Goal: Task Accomplishment & Management: Manage account settings

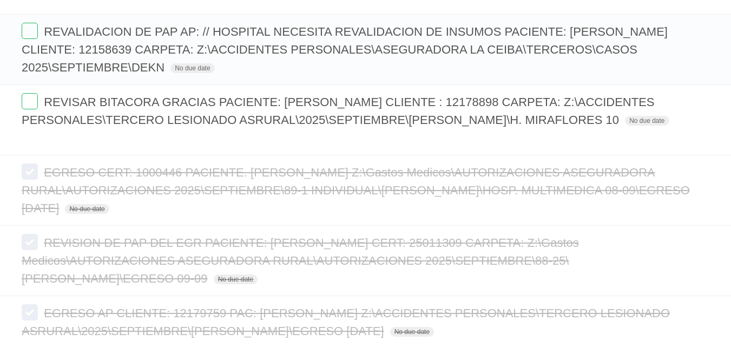
scroll to position [217, 0]
click at [167, 97] on span "REVISAR BITACORA GRACIAS PACIENTE: [PERSON_NAME] CLIENTE : 12178898 CARPETA: Z:…" at bounding box center [338, 110] width 633 height 31
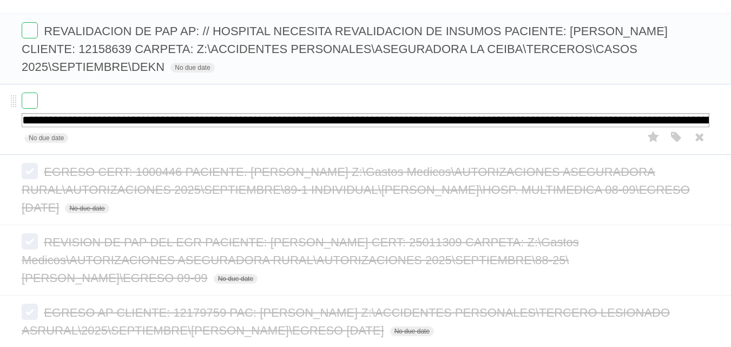
click at [396, 120] on input "**********" at bounding box center [366, 120] width 688 height 14
click at [298, 52] on span "REVALIDACION DE PAP AP: // HOSPITAL NECESITA REVALIDACION DE INSUMOS PACIENTE: …" at bounding box center [345, 48] width 646 height 49
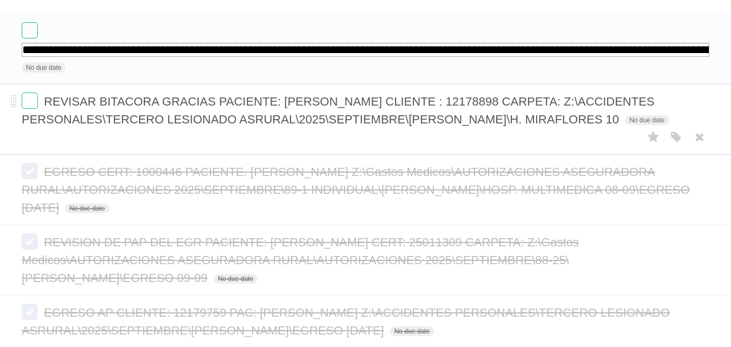
click at [161, 98] on span "REVISAR BITACORA GRACIAS PACIENTE: [PERSON_NAME] CLIENTE : 12178898 CARPETA: Z:…" at bounding box center [338, 110] width 633 height 31
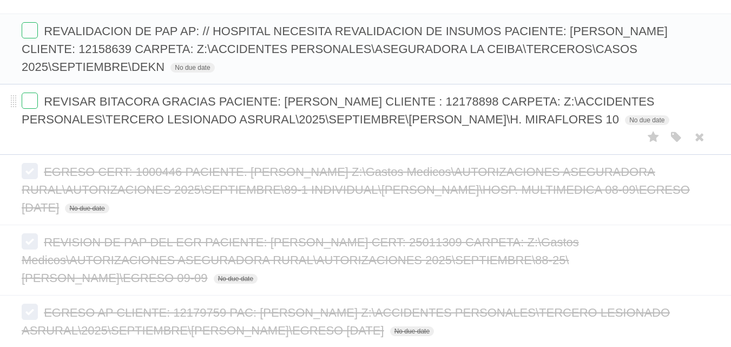
click at [471, 110] on form "REVISAR BITACORA GRACIAS PACIENTE: [PERSON_NAME] CLIENTE : 12178898 CARPETA: Z:…" at bounding box center [366, 111] width 688 height 36
drag, startPoint x: 677, startPoint y: 135, endPoint x: 668, endPoint y: 134, distance: 8.2
click at [676, 135] on icon "button" at bounding box center [676, 137] width 15 height 14
click at [569, 134] on label "Red" at bounding box center [571, 137] width 12 height 12
click at [572, 137] on label "Red" at bounding box center [571, 137] width 12 height 12
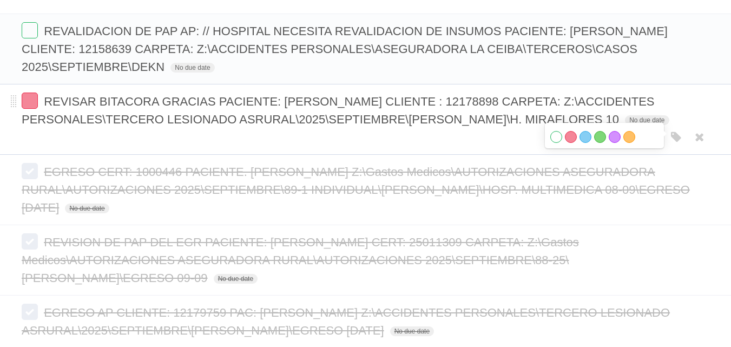
click at [556, 138] on label "White" at bounding box center [556, 137] width 12 height 12
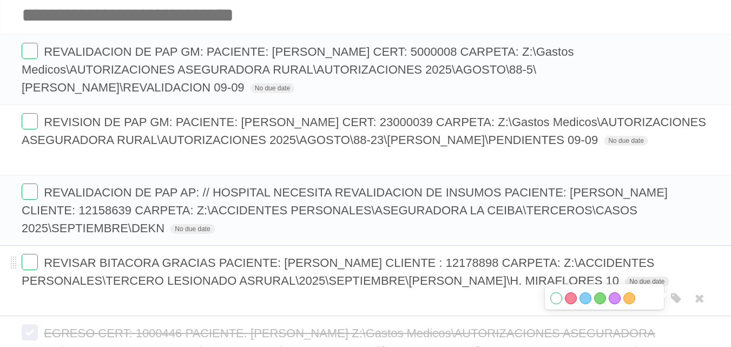
scroll to position [54, 0]
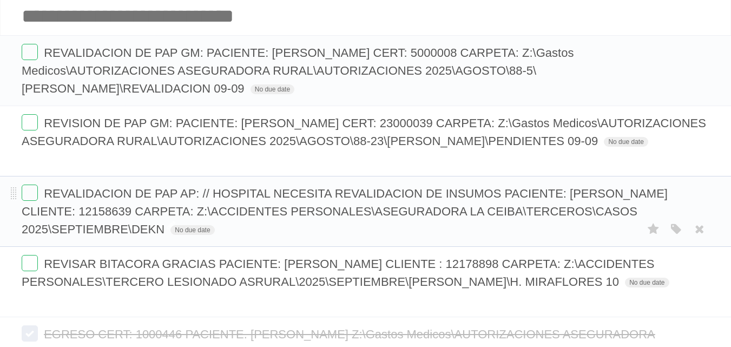
click at [276, 196] on span "REVALIDACION DE PAP AP: // HOSPITAL NECESITA REVALIDACION DE INSUMOS PACIENTE: …" at bounding box center [345, 211] width 646 height 49
click at [281, 125] on span "REVISION DE PAP GM: PACIENTE: [PERSON_NAME] CERT: 23000039 CARPETA: Z:\Gastos M…" at bounding box center [364, 131] width 685 height 31
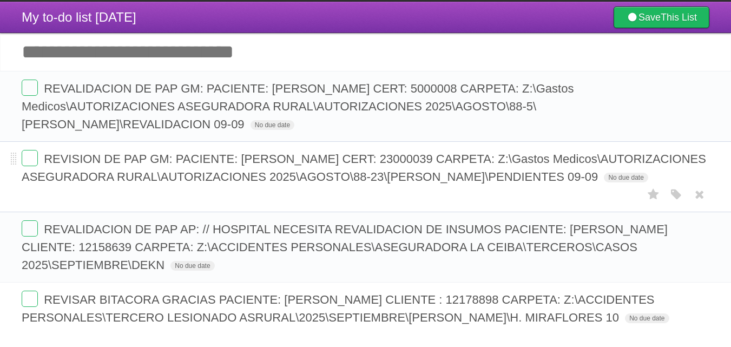
scroll to position [0, 0]
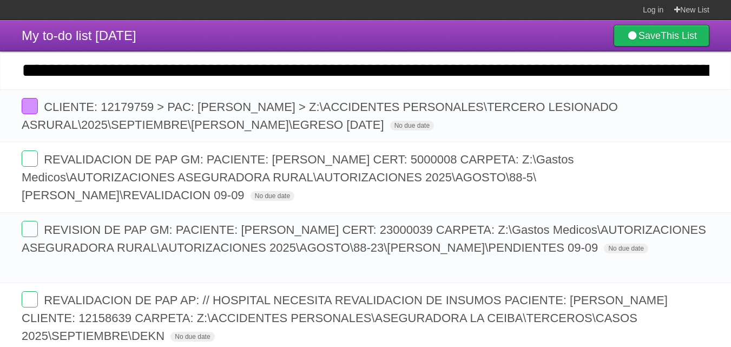
scroll to position [0, 1382]
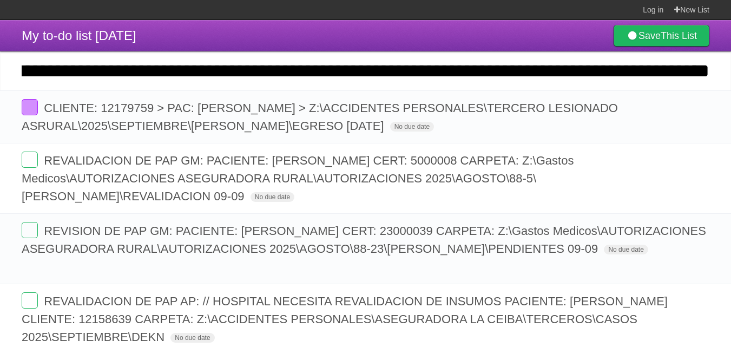
type input "**********"
click input "*********" at bounding box center [0, 0] width 0 height 0
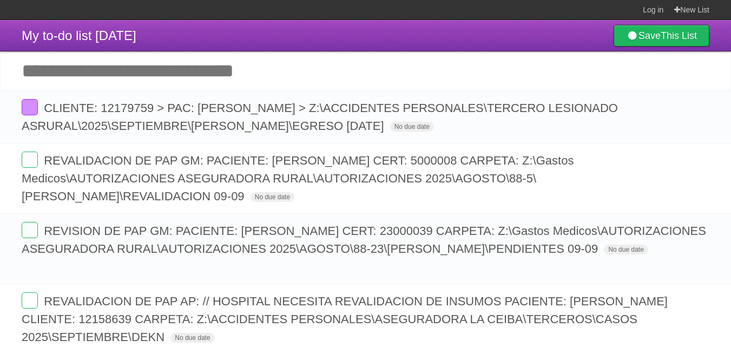
scroll to position [0, 0]
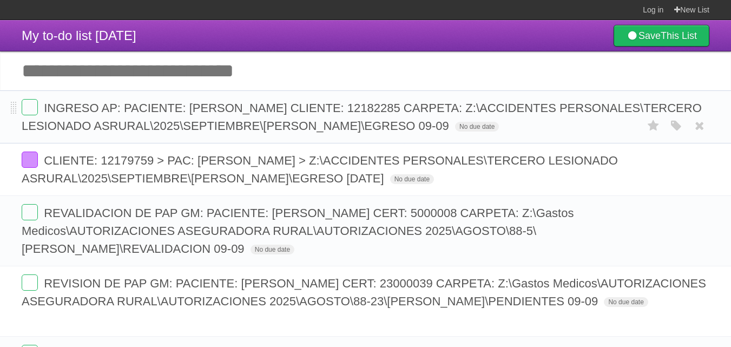
drag, startPoint x: 673, startPoint y: 141, endPoint x: 640, endPoint y: 140, distance: 33.1
click at [673, 133] on icon "button" at bounding box center [676, 126] width 15 height 14
click at [573, 132] on label "Red" at bounding box center [571, 126] width 12 height 12
click at [34, 109] on label at bounding box center [30, 107] width 16 height 16
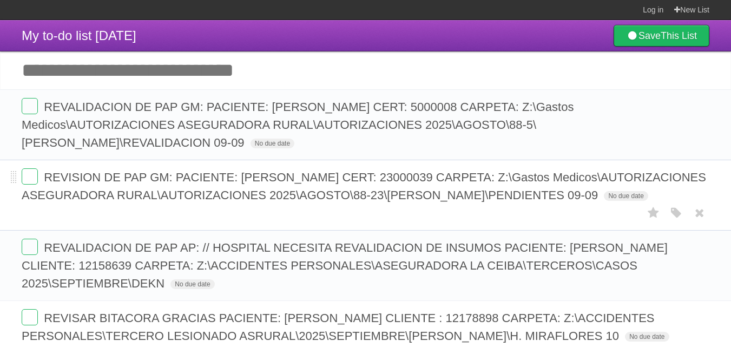
drag, startPoint x: 611, startPoint y: 176, endPoint x: 196, endPoint y: 213, distance: 416.2
click at [196, 202] on span "REVISION DE PAP GM: PACIENTE: [PERSON_NAME] CERT: 23000039 CARPETA: Z:\Gastos M…" at bounding box center [364, 185] width 685 height 31
click at [31, 180] on label at bounding box center [30, 176] width 16 height 16
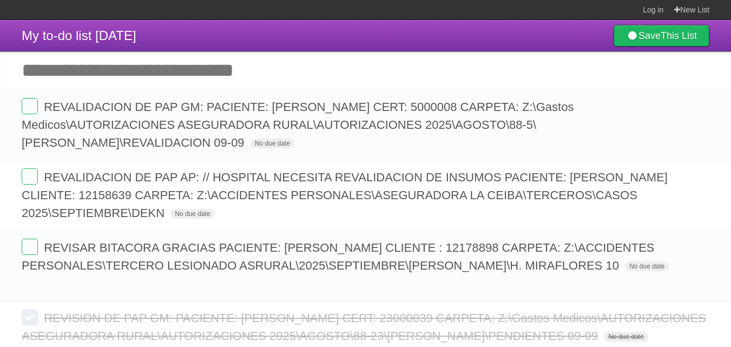
click at [86, 69] on input "Add another task" at bounding box center [365, 70] width 731 height 38
paste input "**********"
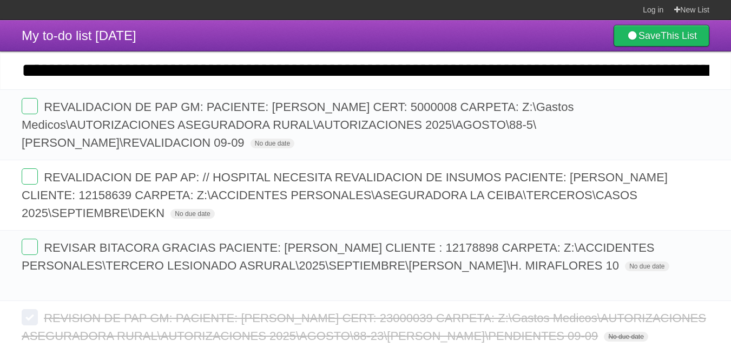
scroll to position [0, 1723]
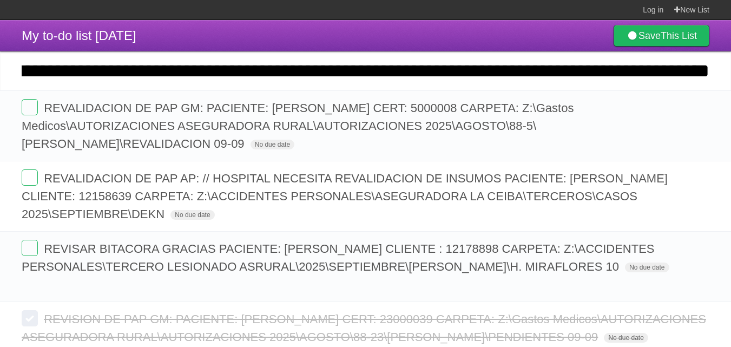
type input "**********"
click input "*********" at bounding box center [0, 0] width 0 height 0
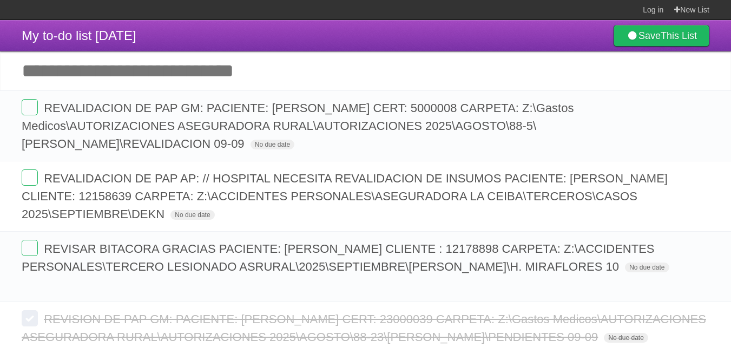
scroll to position [0, 0]
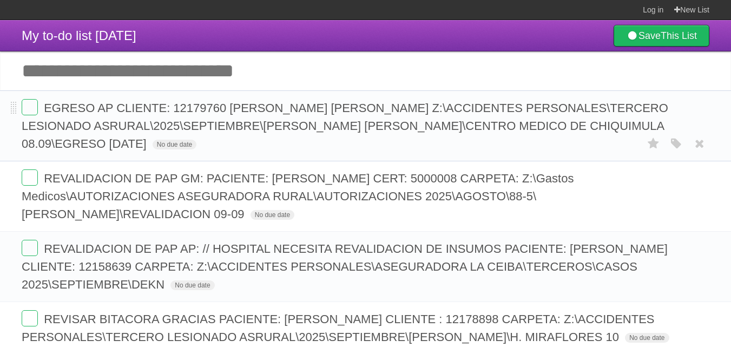
click at [669, 141] on icon "button" at bounding box center [676, 144] width 15 height 14
click at [569, 139] on label "Red" at bounding box center [571, 143] width 12 height 12
